Goal: Task Accomplishment & Management: Manage account settings

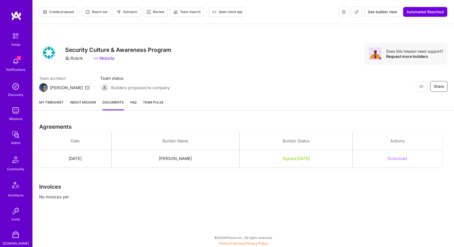
click at [219, 11] on span "Open client app" at bounding box center [227, 11] width 30 height 5
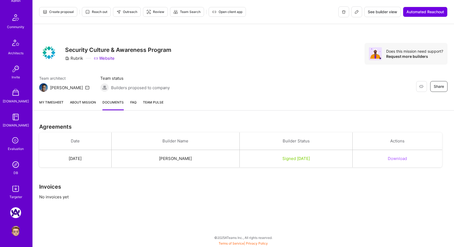
click at [18, 213] on img at bounding box center [15, 212] width 11 height 11
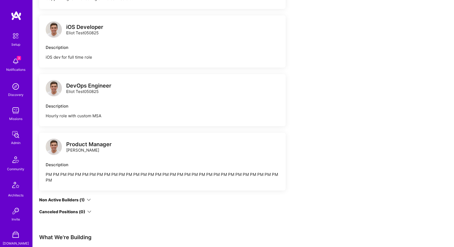
scroll to position [1160, 0]
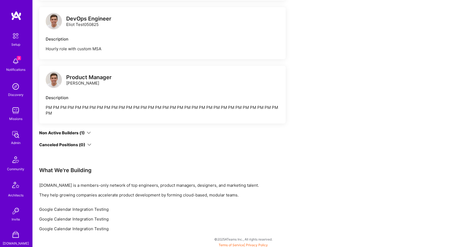
click at [57, 76] on img at bounding box center [54, 80] width 16 height 16
click at [55, 20] on img at bounding box center [54, 21] width 16 height 16
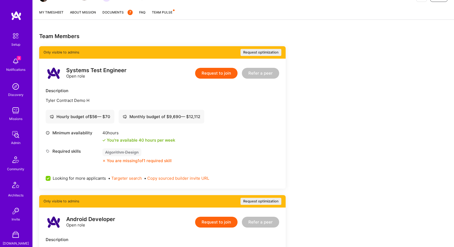
scroll to position [0, 0]
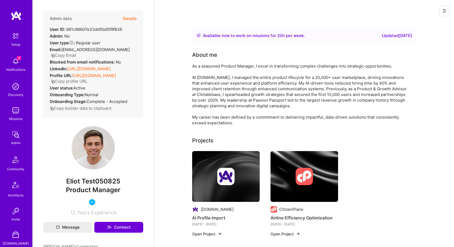
click at [442, 10] on icon at bounding box center [444, 11] width 4 height 4
click at [433, 21] on button "Login as [PERSON_NAME]" at bounding box center [421, 23] width 57 height 14
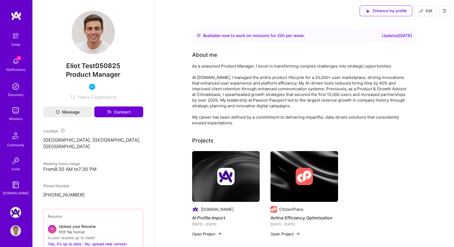
scroll to position [227, 0]
